Goal: Complete application form

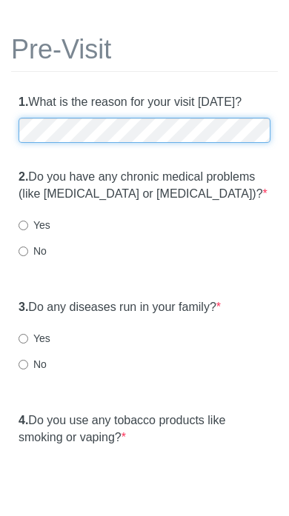
scroll to position [59, 0]
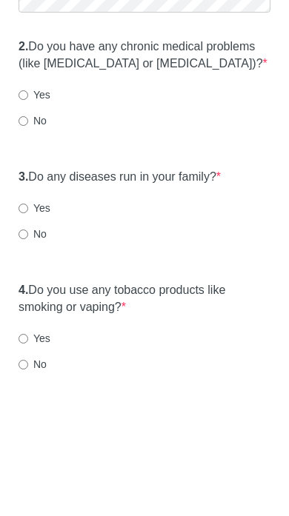
click at [53, 244] on div "No" at bounding box center [145, 251] width 252 height 15
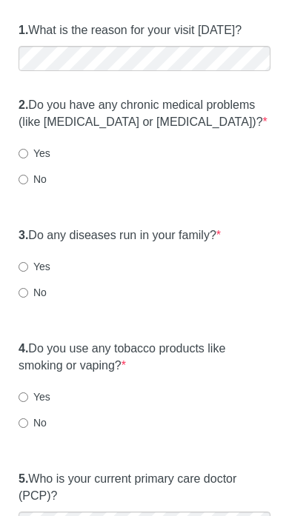
click at [47, 172] on label "No" at bounding box center [33, 179] width 28 height 15
click at [28, 175] on input "No" at bounding box center [24, 180] width 10 height 10
radio input "true"
click at [56, 322] on div "Pre-Visit 1. What is the reason for your visit [DATE]? 2. Do you have any chron…" at bounding box center [144, 244] width 289 height 622
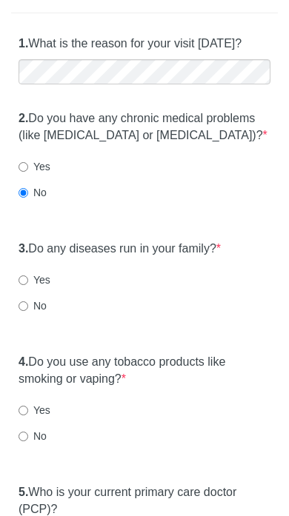
click at [39, 280] on label "Yes" at bounding box center [35, 280] width 32 height 15
click at [28, 280] on input "Yes" at bounding box center [24, 281] width 10 height 10
radio input "true"
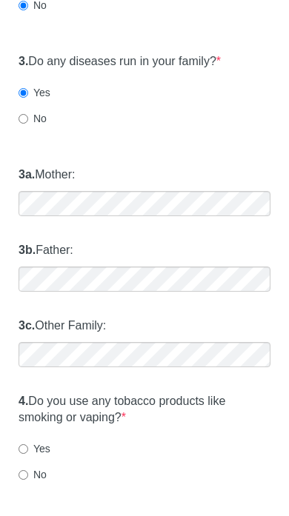
click at [39, 117] on label "No" at bounding box center [33, 119] width 28 height 15
click at [28, 117] on input "No" at bounding box center [24, 120] width 10 height 10
radio input "true"
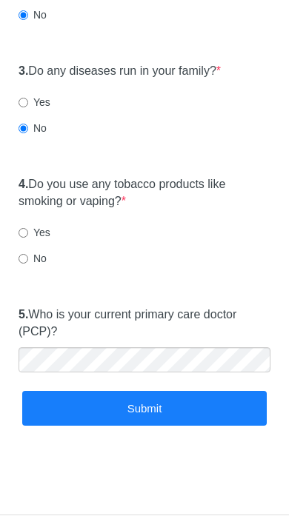
scroll to position [288, 0]
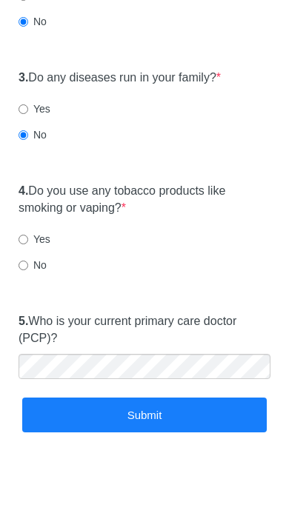
click at [32, 101] on label "Yes" at bounding box center [35, 108] width 32 height 15
click at [28, 104] on input "Yes" at bounding box center [24, 109] width 10 height 10
radio input "true"
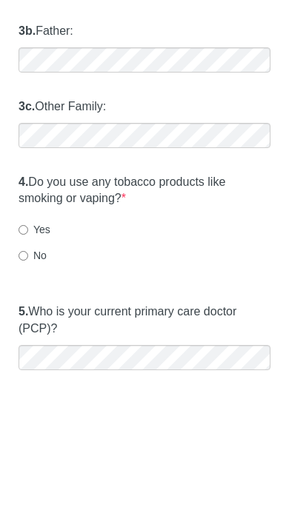
scroll to position [513, 0]
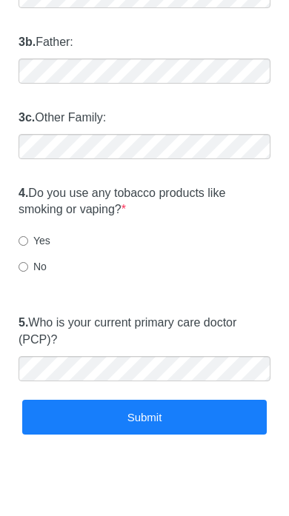
click at [68, 265] on div "No" at bounding box center [145, 266] width 252 height 15
click at [34, 262] on label "No" at bounding box center [33, 266] width 28 height 15
click at [28, 262] on input "No" at bounding box center [24, 267] width 10 height 10
radio input "true"
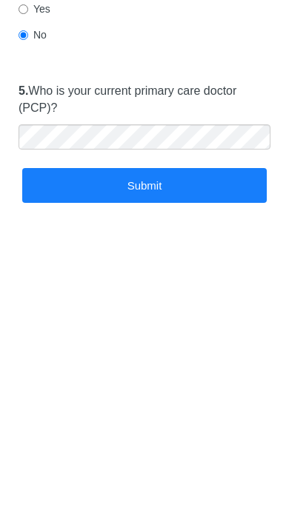
click at [61, 400] on button "Submit" at bounding box center [144, 417] width 244 height 35
